Goal: Task Accomplishment & Management: Manage account settings

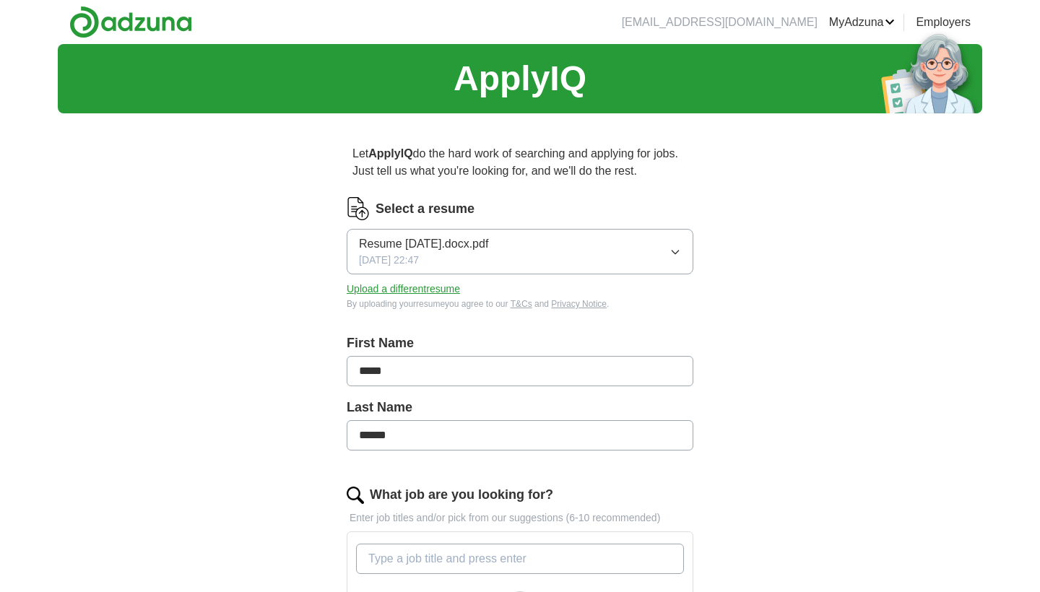
click at [652, 261] on button "Resume [DATE].docx.pdf [DATE] 22:47" at bounding box center [520, 252] width 347 height 46
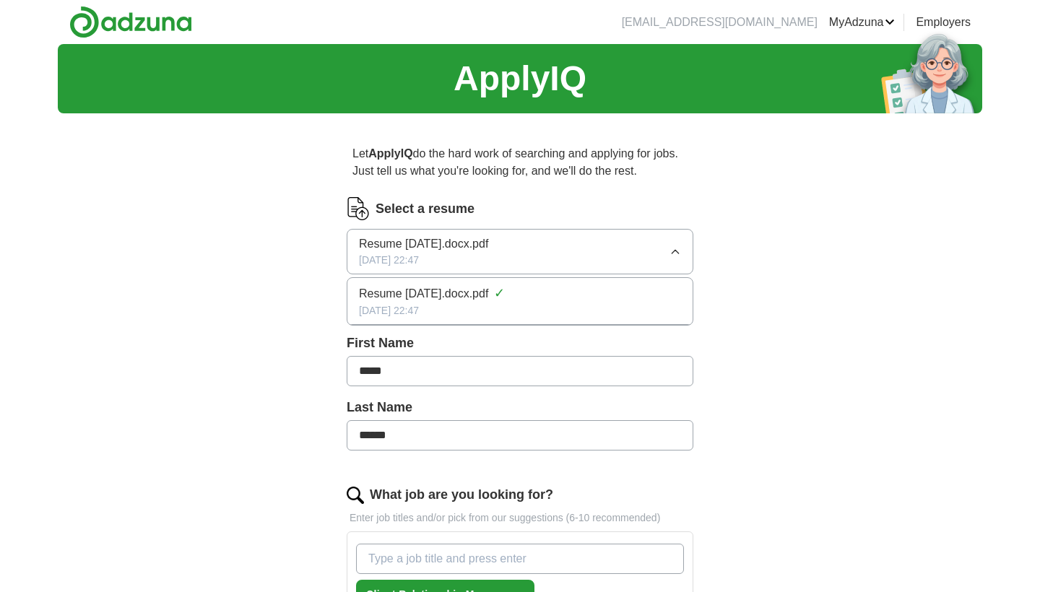
click at [425, 289] on button "Upload a different resume" at bounding box center [403, 289] width 113 height 15
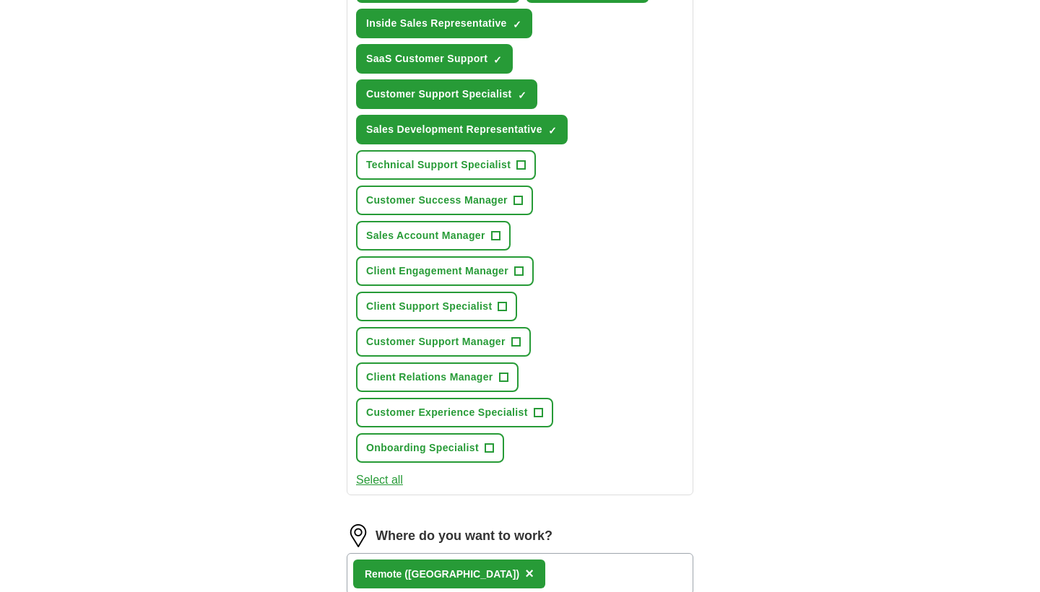
scroll to position [649, 0]
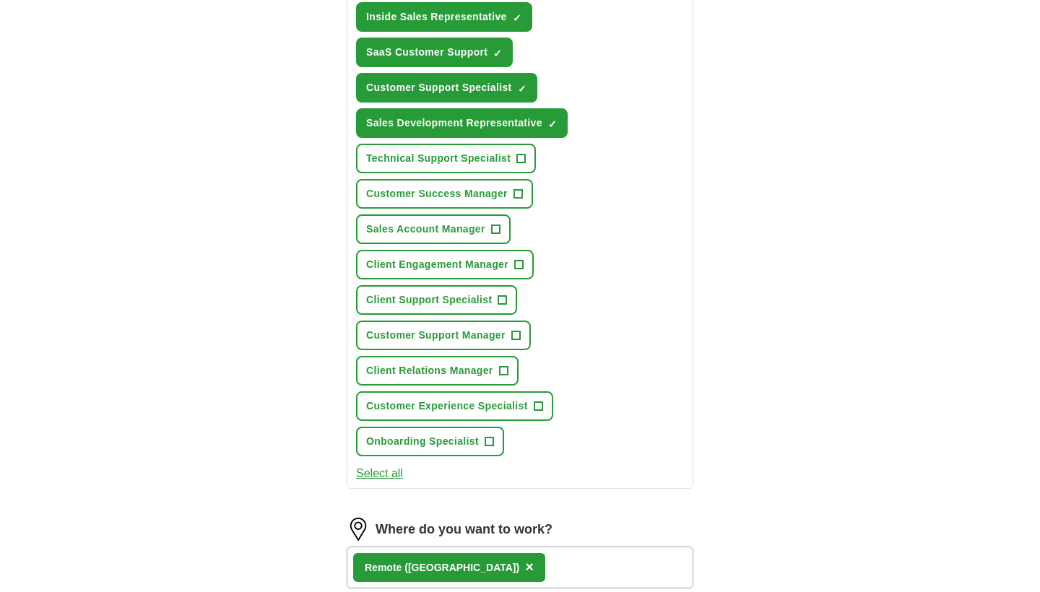
click at [391, 472] on button "Select all" at bounding box center [379, 473] width 47 height 17
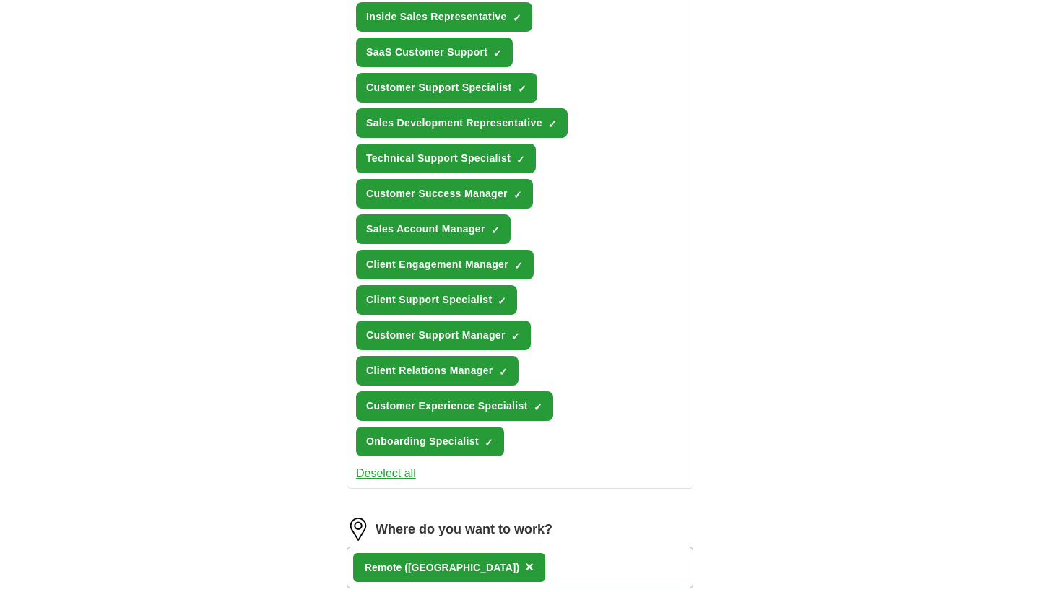
click at [391, 472] on button "Deselect all" at bounding box center [386, 473] width 60 height 17
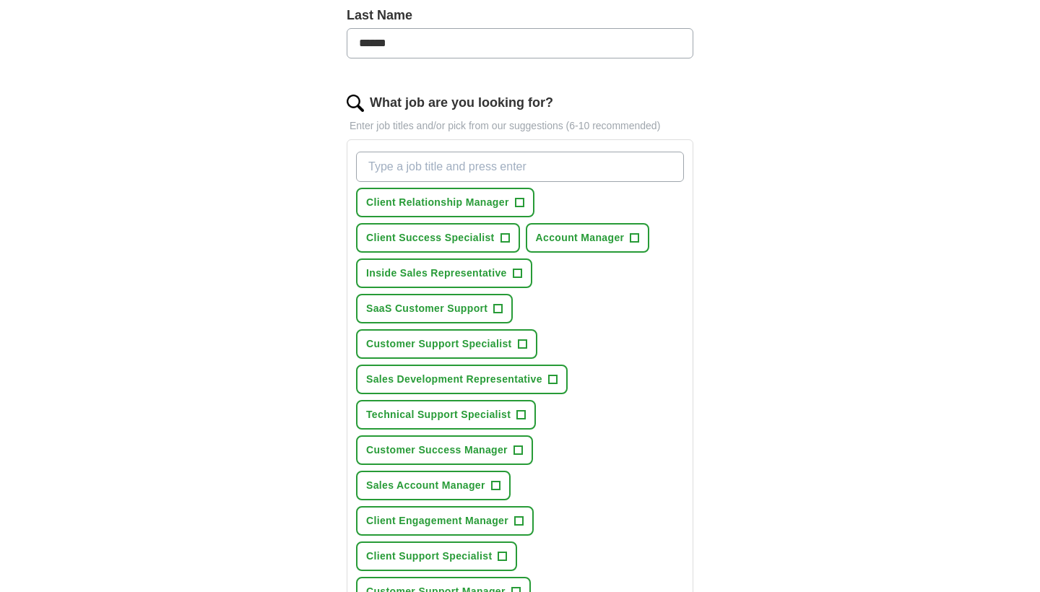
scroll to position [419, 0]
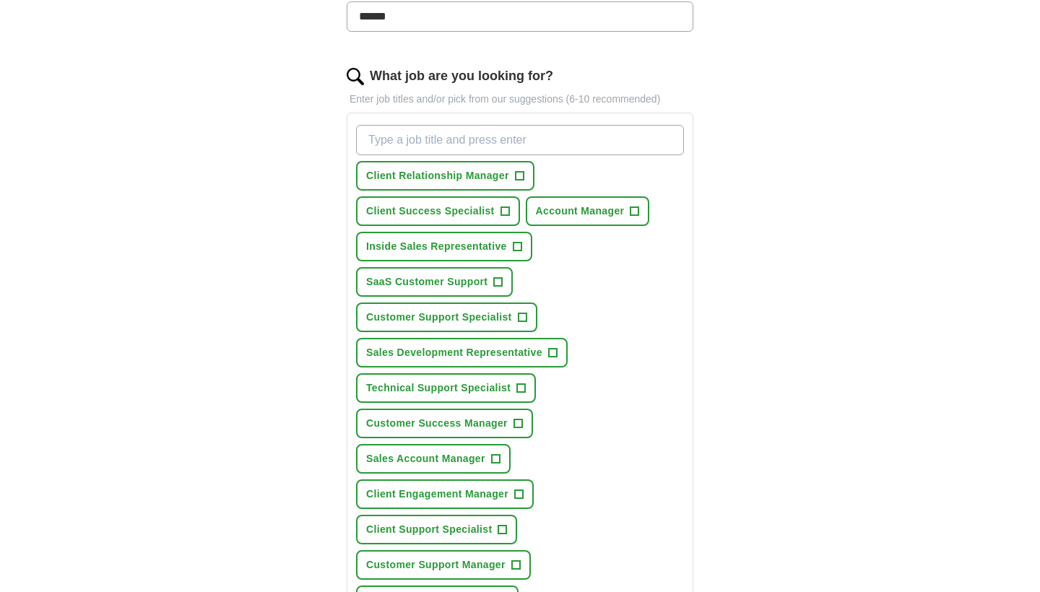
click at [493, 170] on span "Client Relationship Manager" at bounding box center [437, 175] width 143 height 15
click at [482, 181] on span "Client Relationship Manager" at bounding box center [437, 175] width 143 height 15
click at [508, 209] on span "+" at bounding box center [505, 212] width 9 height 12
click at [509, 238] on button "Inside Sales Representative +" at bounding box center [444, 247] width 176 height 30
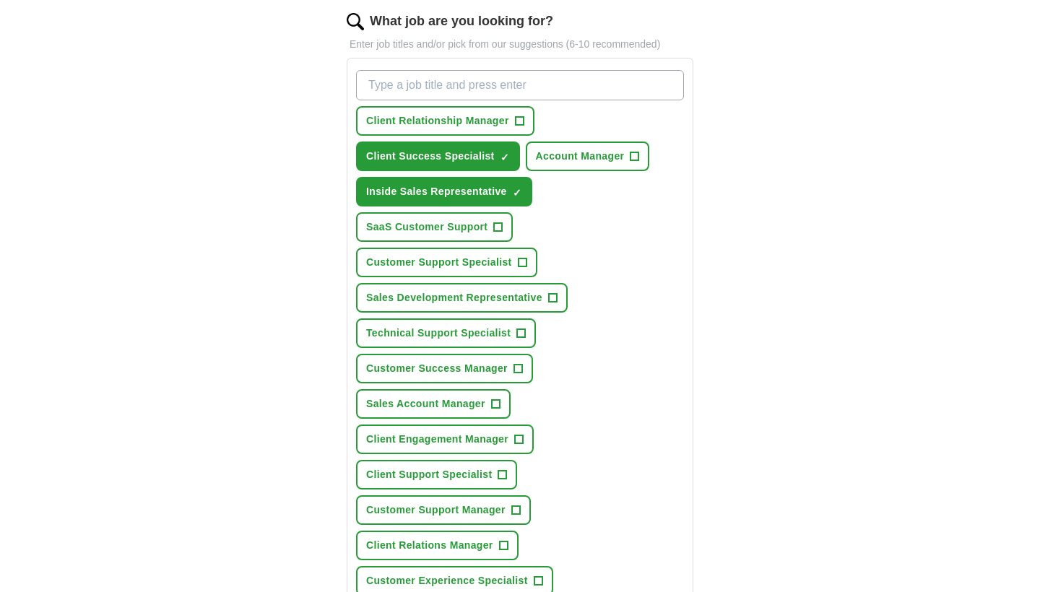
scroll to position [490, 0]
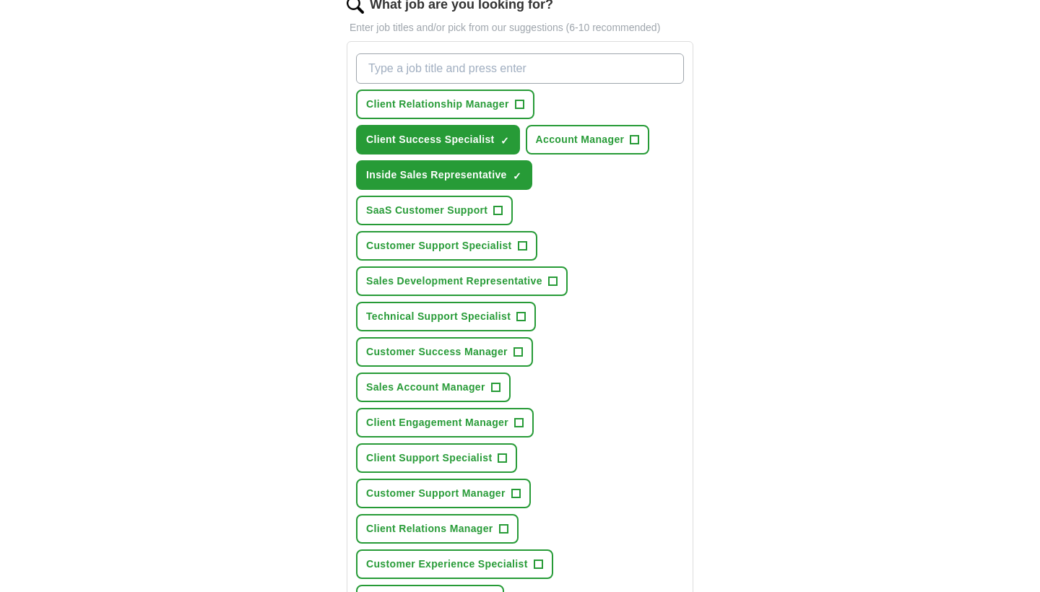
click at [486, 211] on span "SaaS Customer Support" at bounding box center [426, 210] width 121 height 15
click at [502, 254] on button "Customer Support Specialist +" at bounding box center [446, 246] width 181 height 30
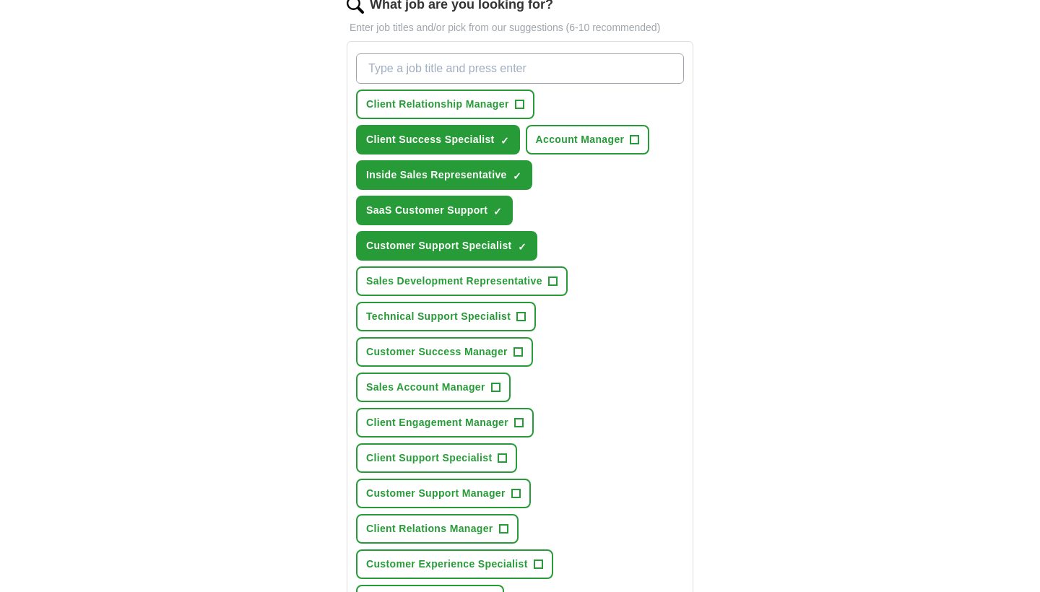
click at [510, 277] on span "Sales Development Representative" at bounding box center [454, 281] width 176 height 15
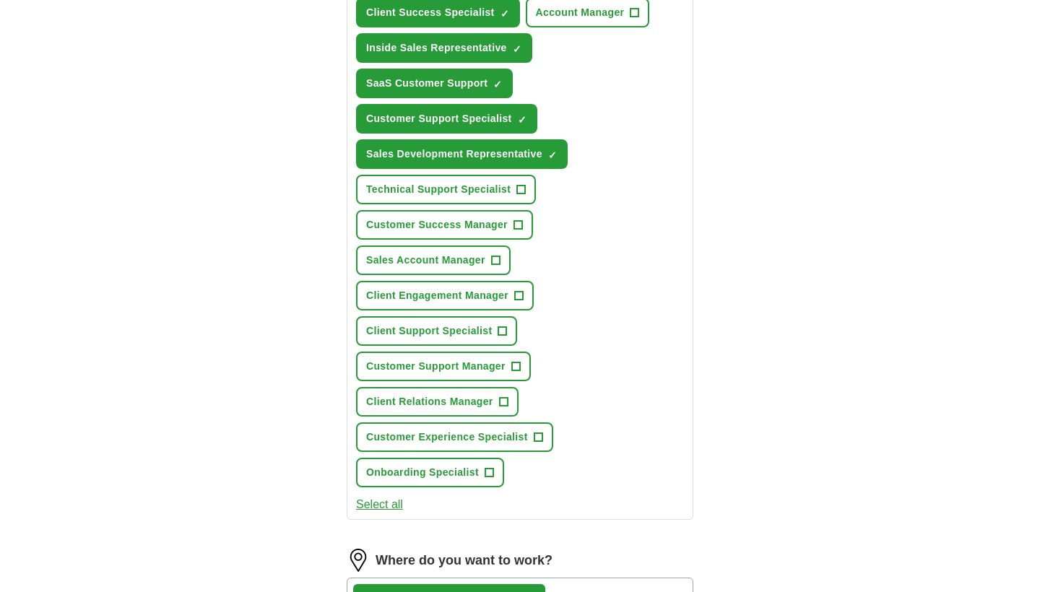
scroll to position [618, 0]
click at [479, 232] on button "Customer Success Manager +" at bounding box center [444, 224] width 177 height 30
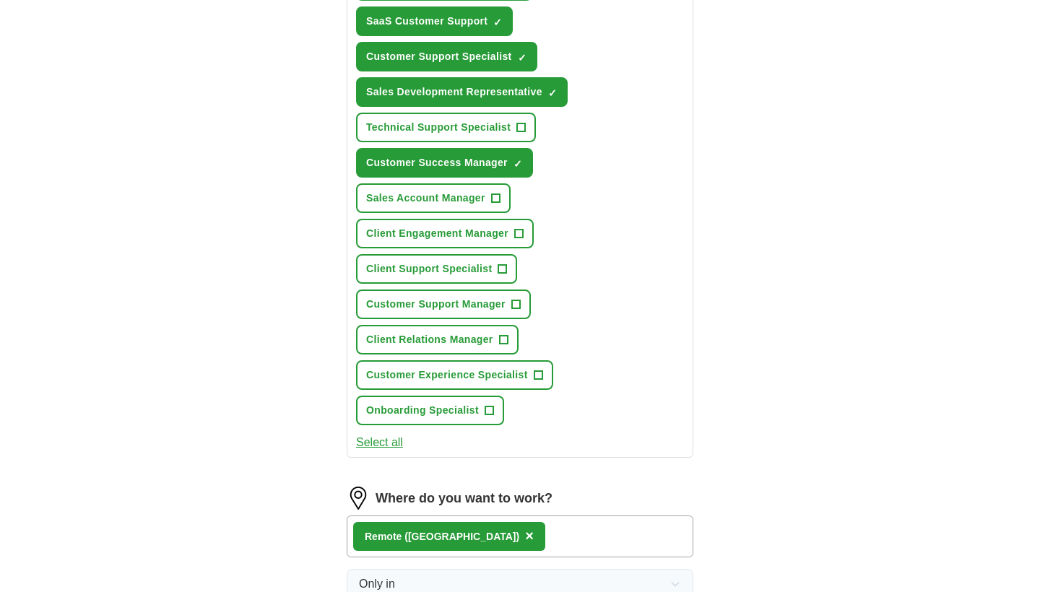
scroll to position [684, 0]
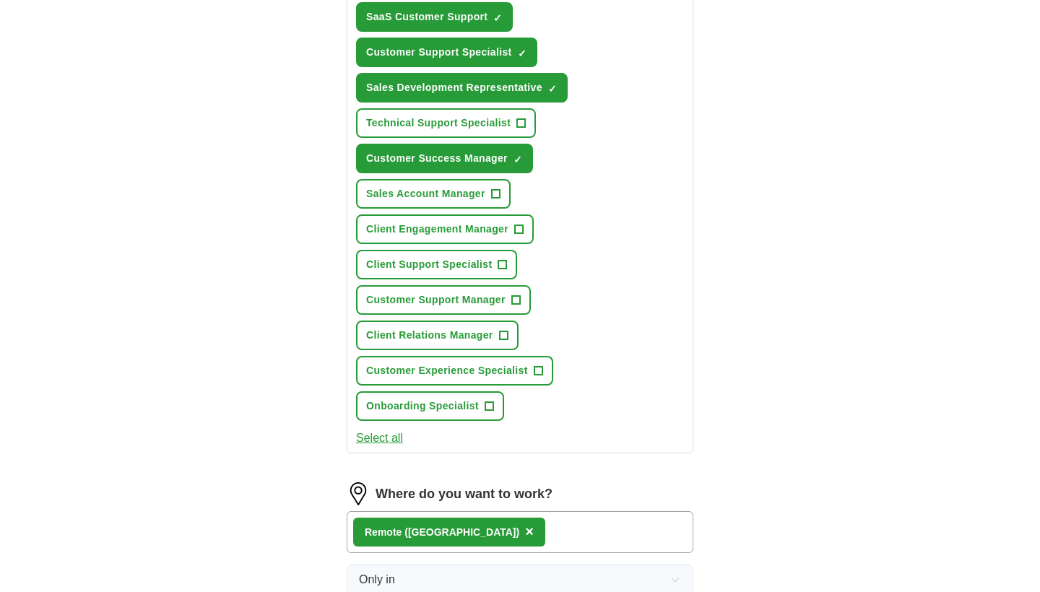
click at [449, 270] on span "Client Support Specialist" at bounding box center [429, 264] width 126 height 15
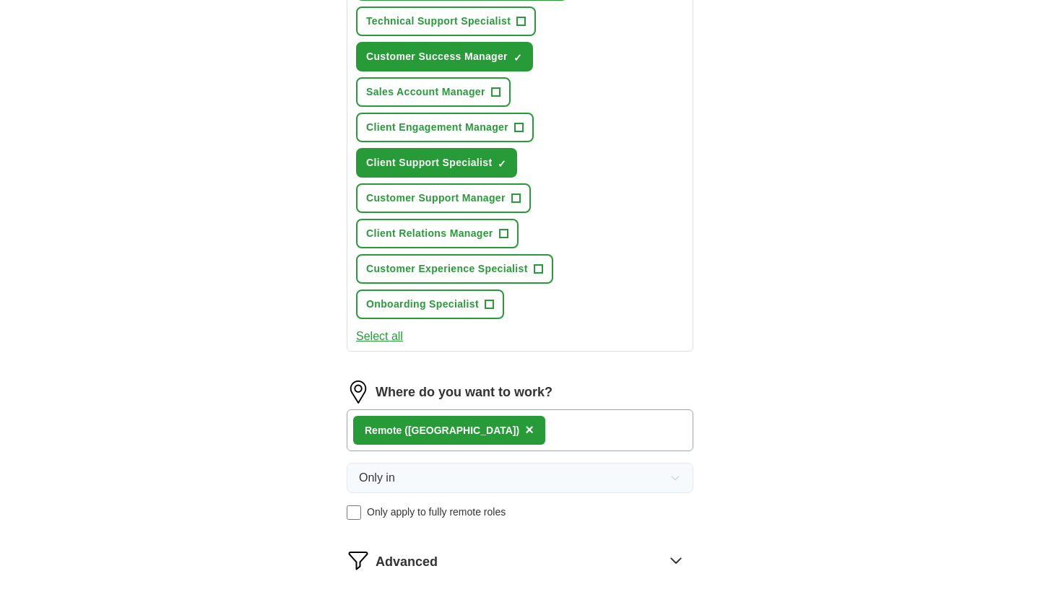
scroll to position [784, 0]
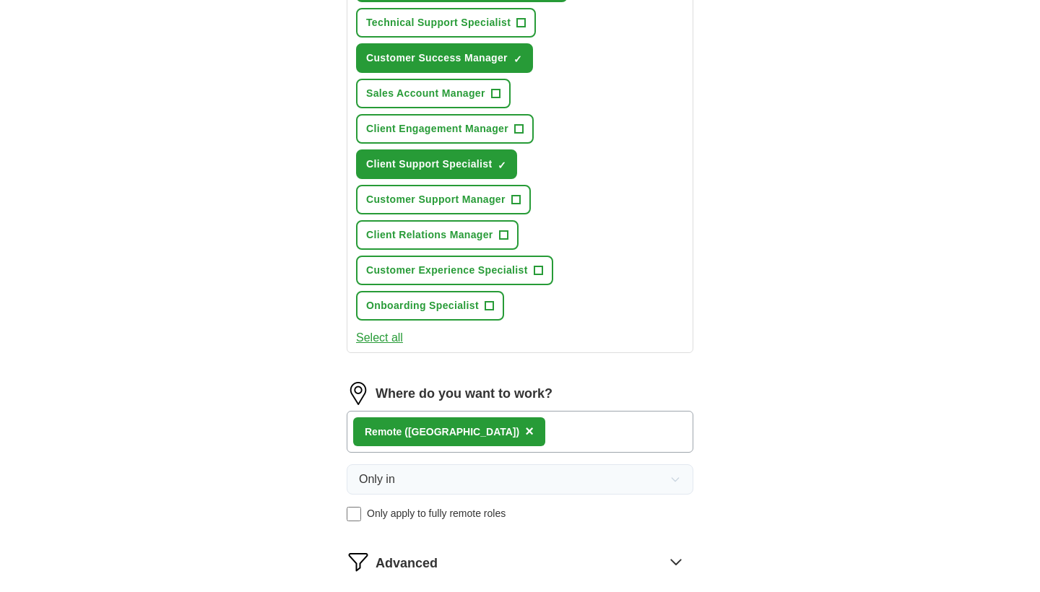
click at [433, 267] on span "Customer Experience Specialist" at bounding box center [447, 270] width 162 height 15
click at [451, 195] on span "Customer Support Manager" at bounding box center [435, 199] width 139 height 15
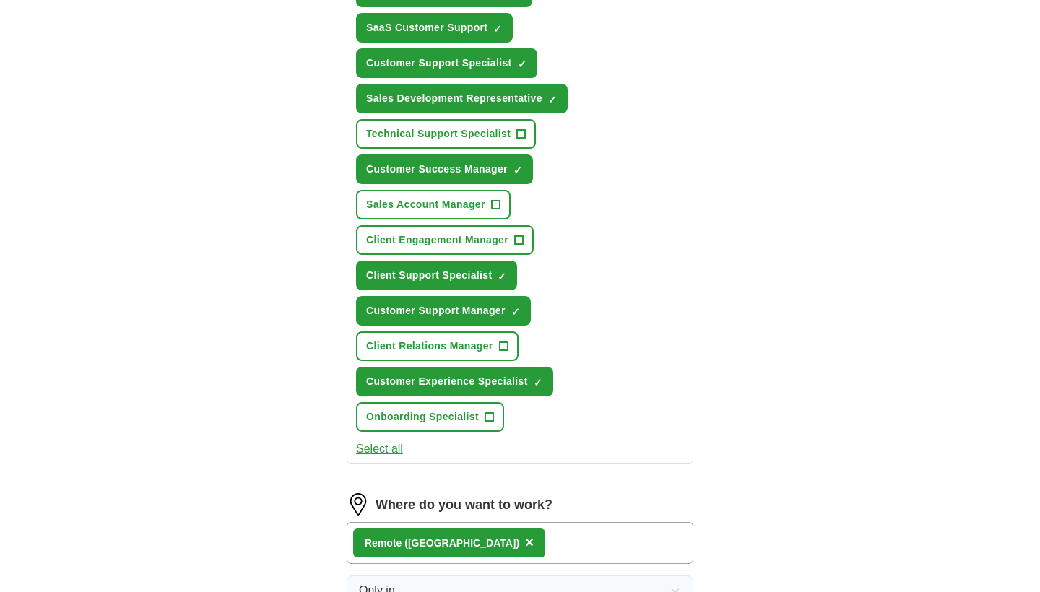
scroll to position [654, 0]
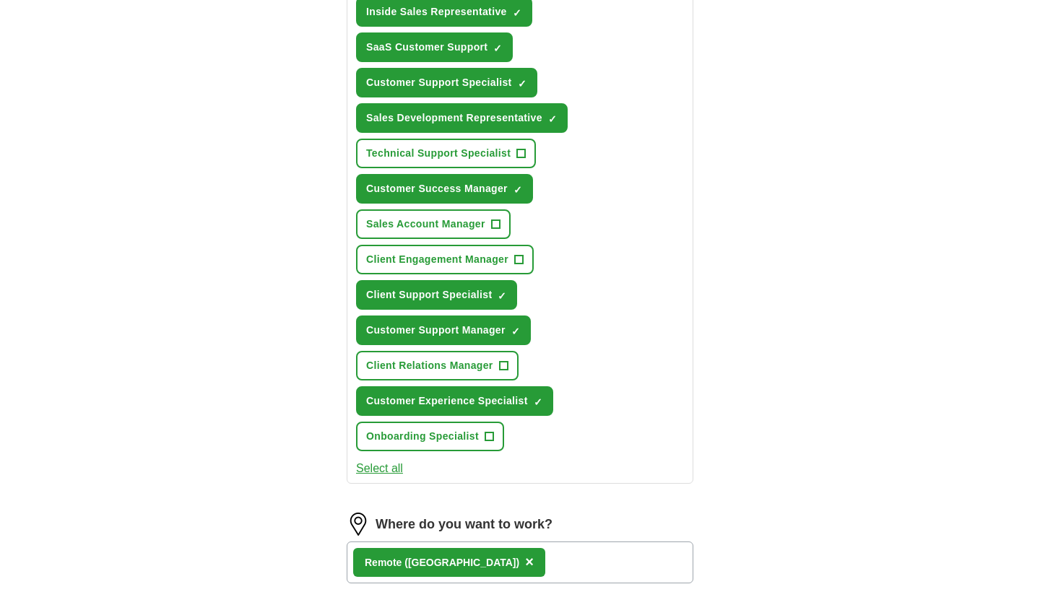
click at [443, 264] on span "Client Engagement Manager" at bounding box center [437, 259] width 142 height 15
click at [778, 332] on div "ApplyIQ Let ApplyIQ do the hard work of searching and applying for jobs. Just t…" at bounding box center [520, 113] width 925 height 1447
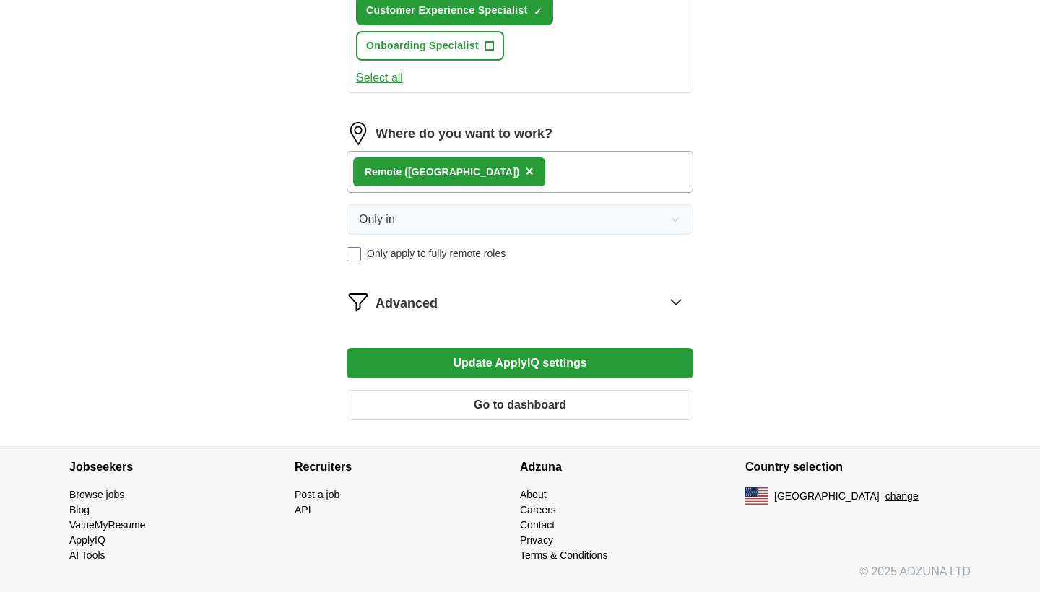
scroll to position [1044, 0]
click at [679, 298] on icon at bounding box center [676, 301] width 23 height 23
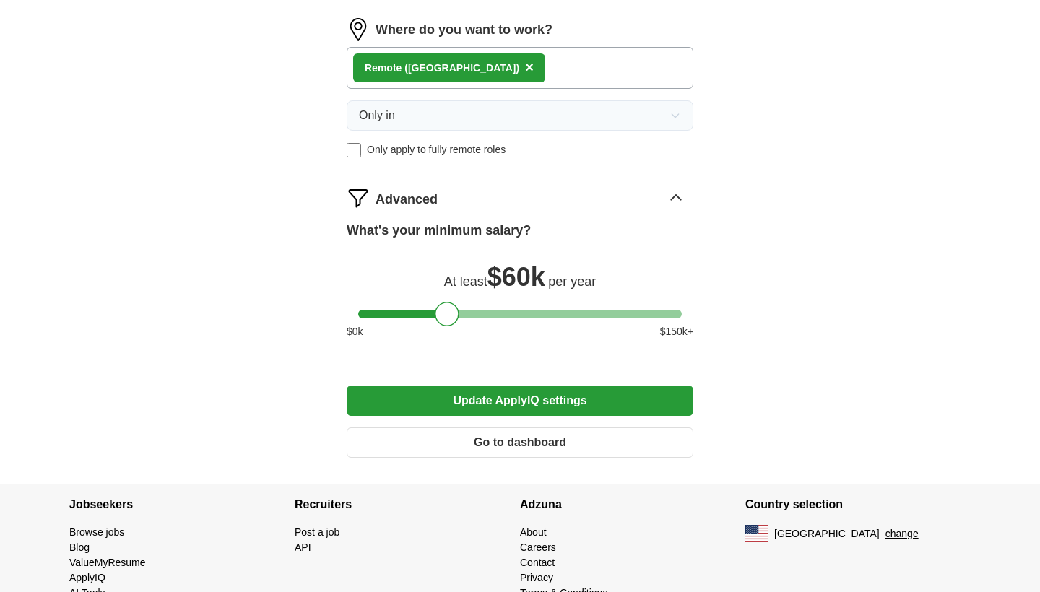
scroll to position [1151, 0]
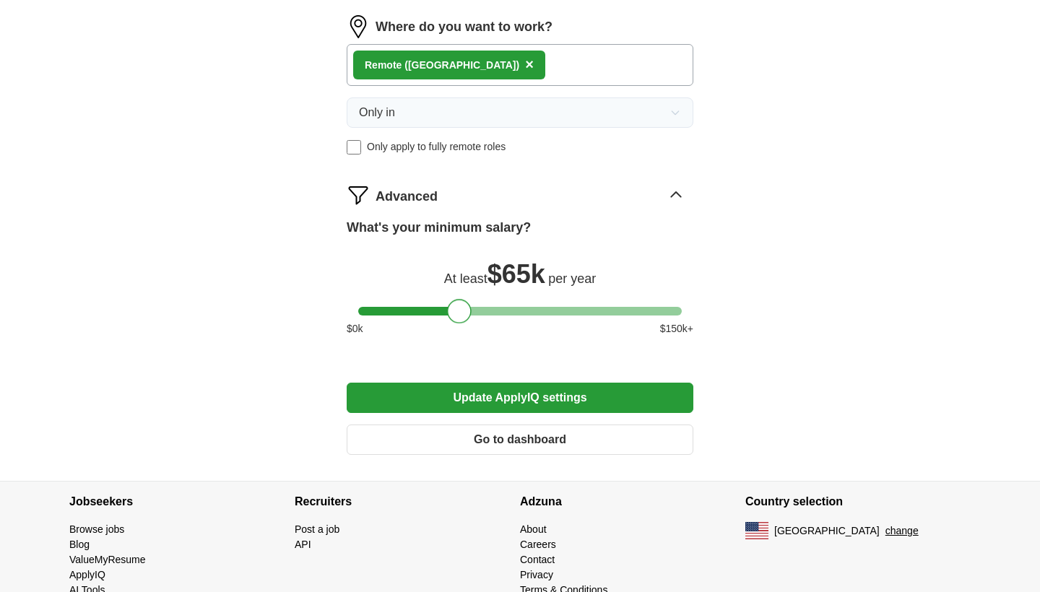
drag, startPoint x: 452, startPoint y: 309, endPoint x: 465, endPoint y: 310, distance: 13.0
click at [465, 310] on div at bounding box center [459, 311] width 25 height 25
click at [511, 400] on button "Update ApplyIQ settings" at bounding box center [520, 398] width 347 height 30
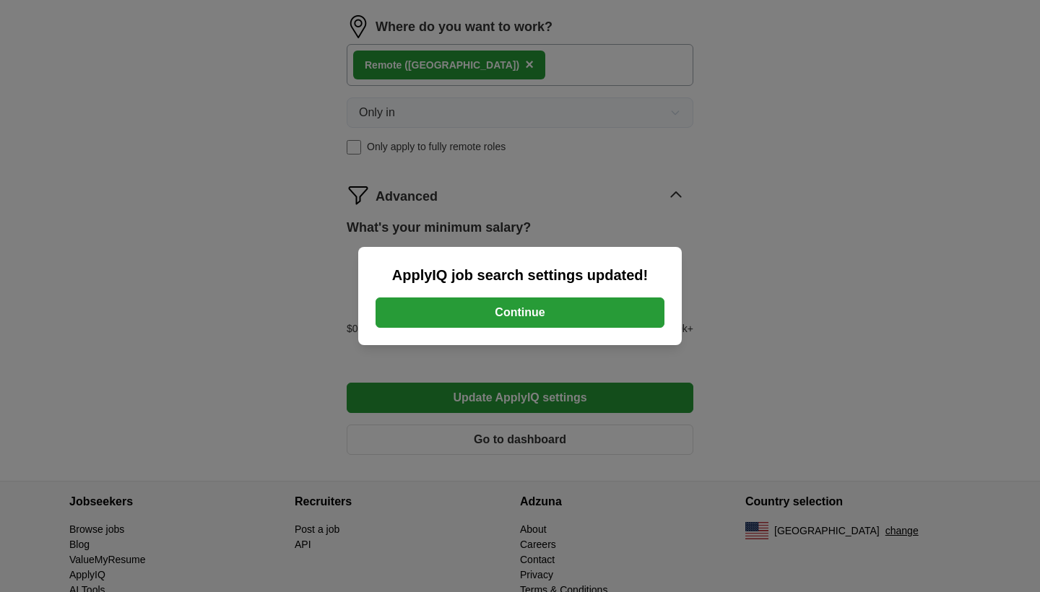
click at [524, 322] on button "Continue" at bounding box center [520, 313] width 289 height 30
